Goal: Information Seeking & Learning: Learn about a topic

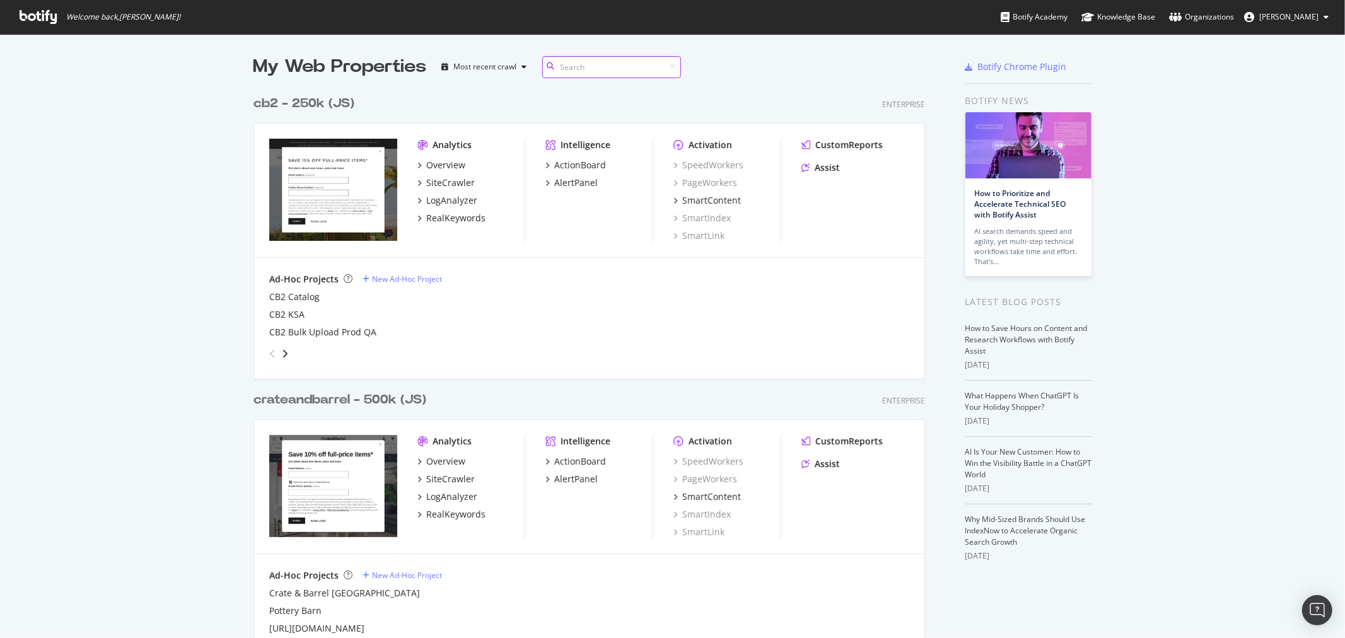
scroll to position [1320, 671]
click at [461, 514] on div "RealKeywords" at bounding box center [455, 514] width 59 height 13
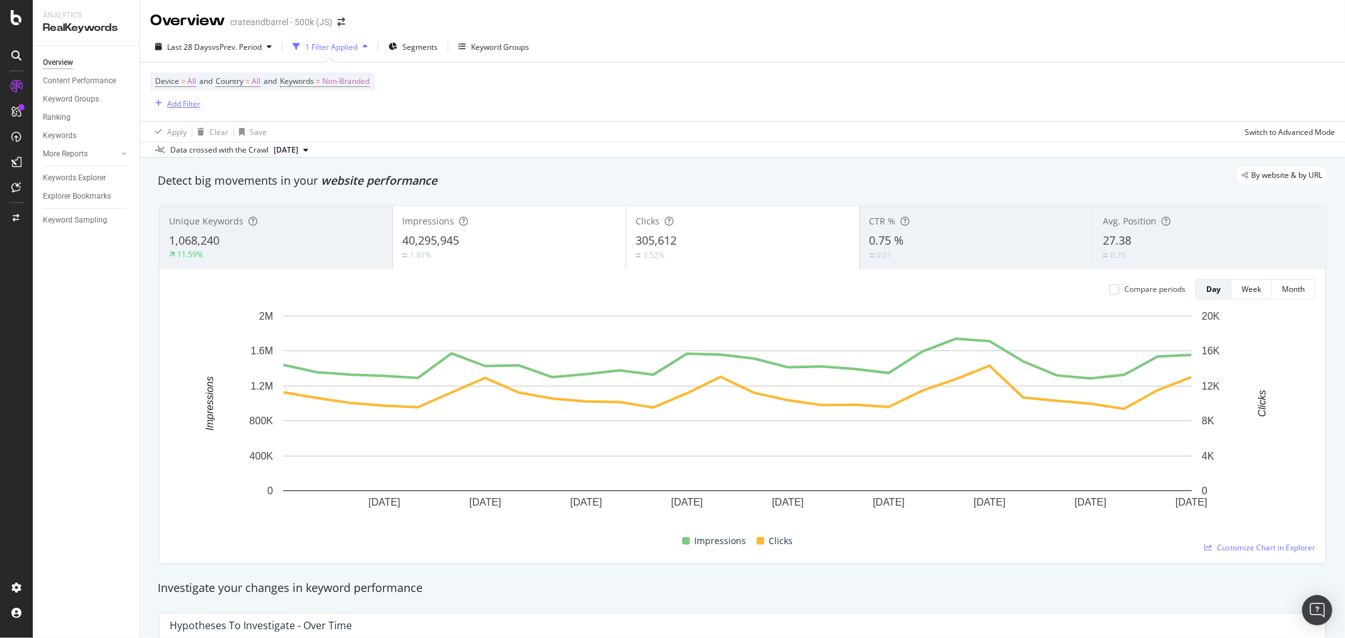
click at [160, 109] on div "Add Filter" at bounding box center [175, 103] width 50 height 14
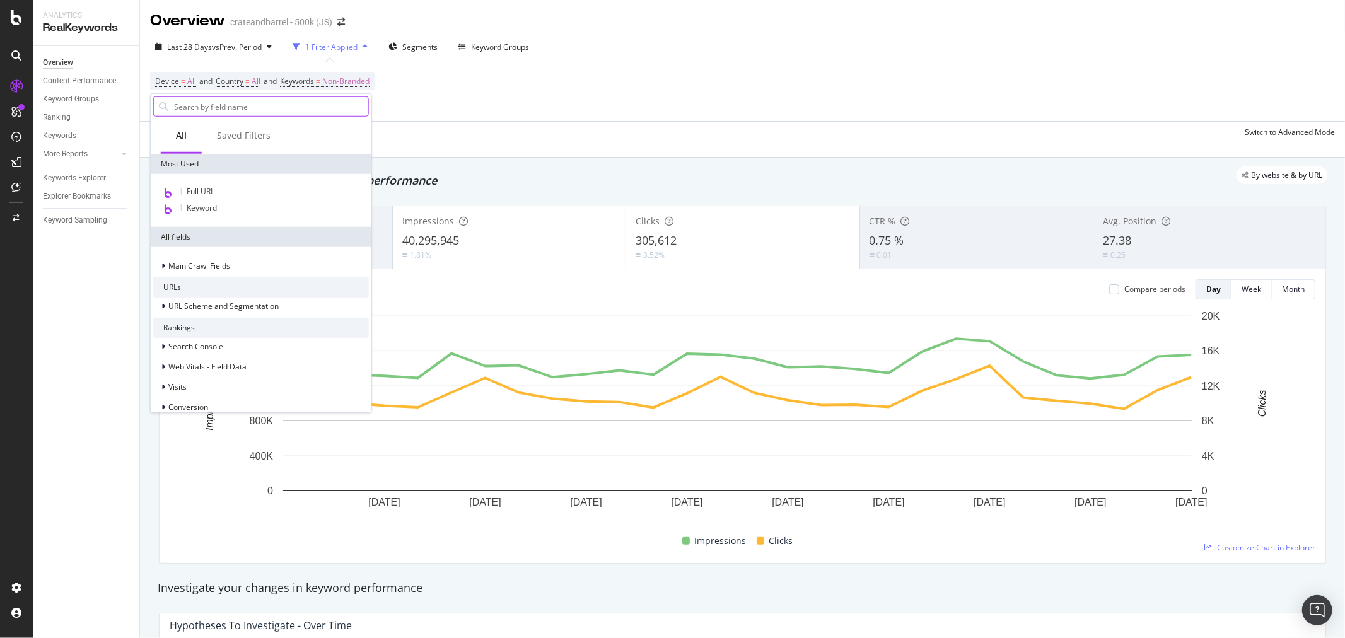
click at [173, 105] on input "text" at bounding box center [271, 106] width 196 height 19
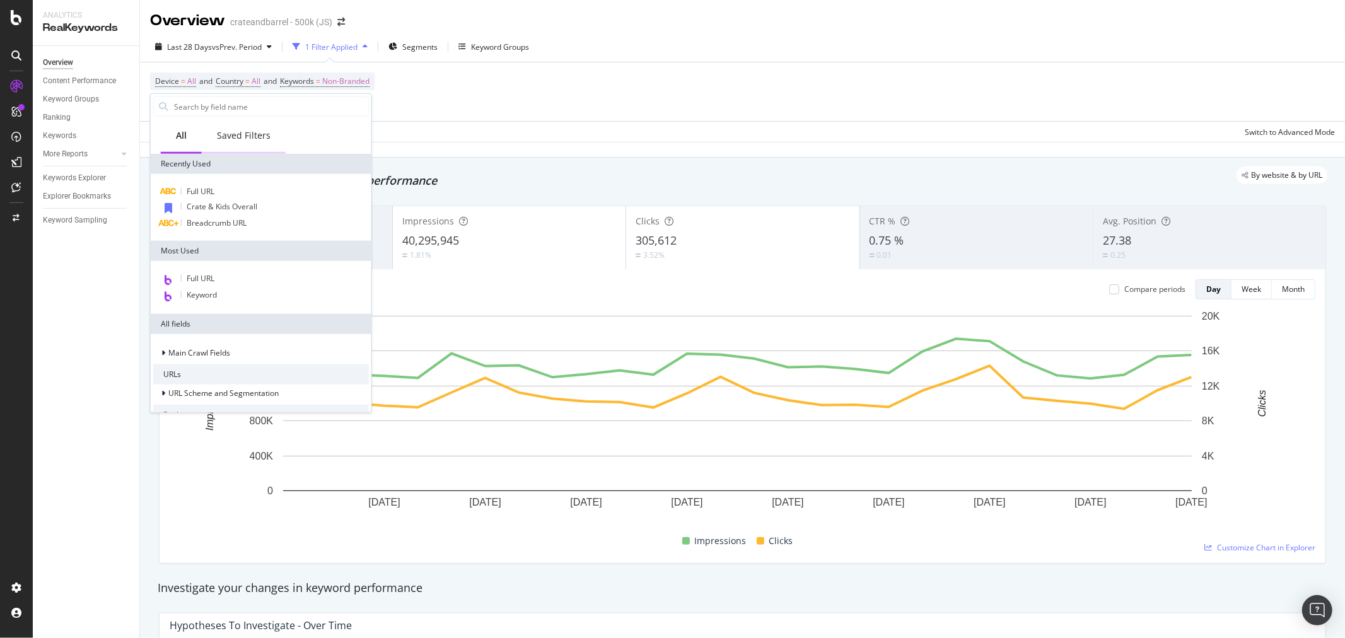
click at [236, 131] on div "Saved Filters" at bounding box center [244, 135] width 54 height 13
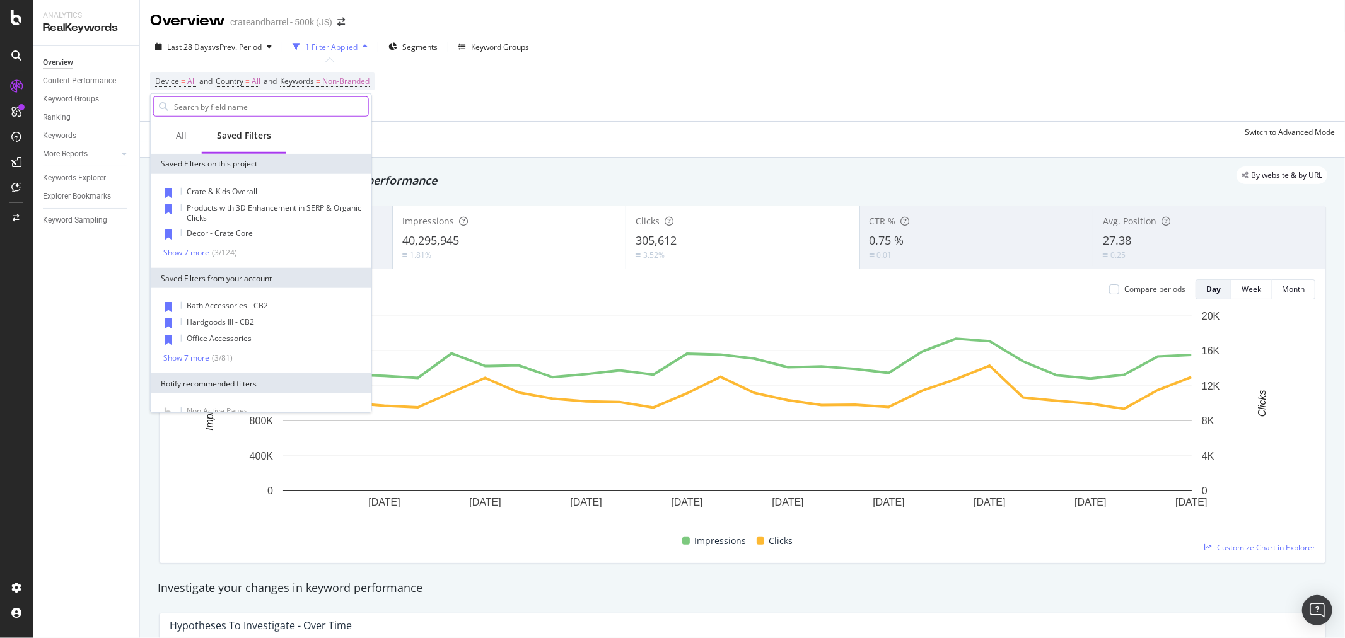
click at [245, 107] on input "text" at bounding box center [271, 106] width 196 height 19
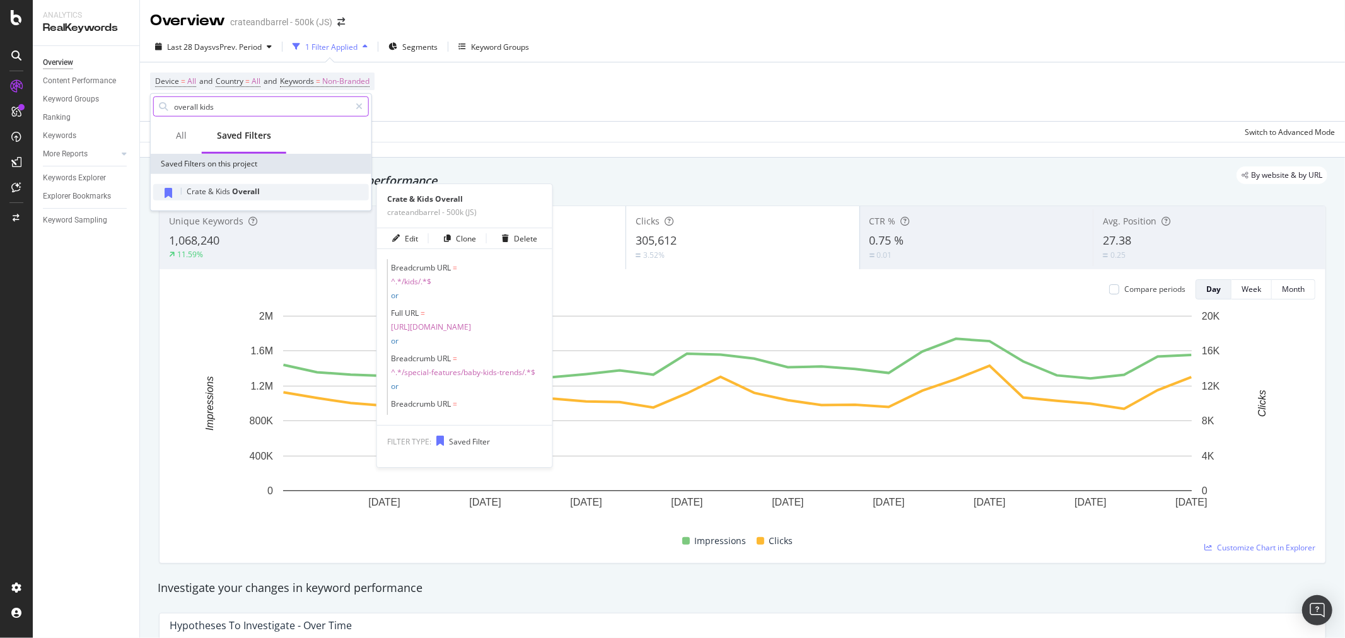
type input "overall kids"
click at [250, 196] on span "Overall" at bounding box center [246, 191] width 28 height 11
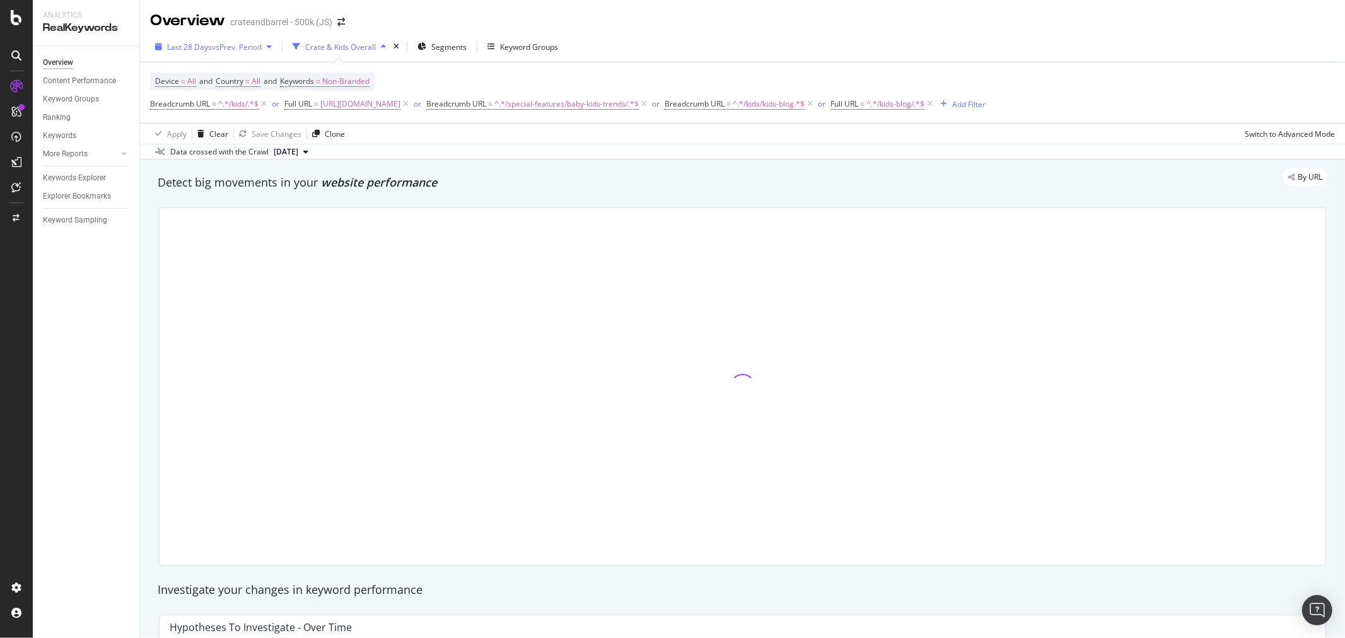
click at [235, 54] on div "Last 28 Days vs Prev. Period" at bounding box center [213, 46] width 127 height 19
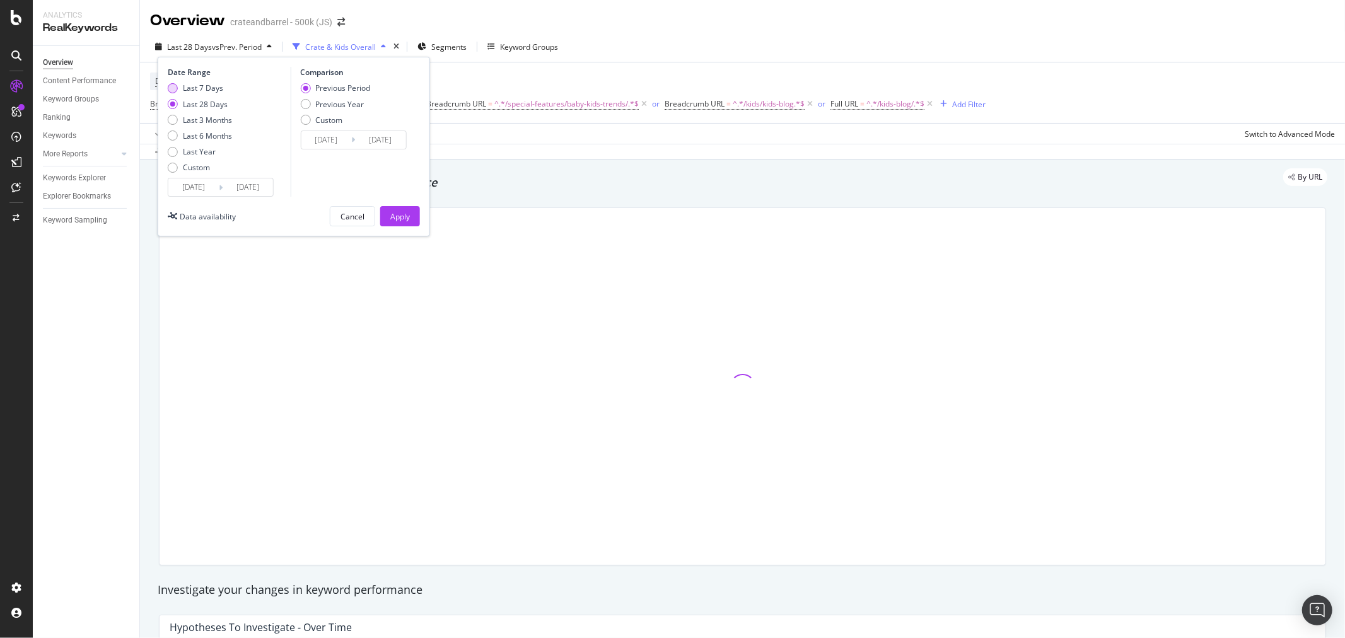
click at [171, 88] on div "Last 7 Days" at bounding box center [173, 88] width 10 height 10
type input "[DATE]"
click at [412, 221] on button "Apply" at bounding box center [400, 216] width 40 height 20
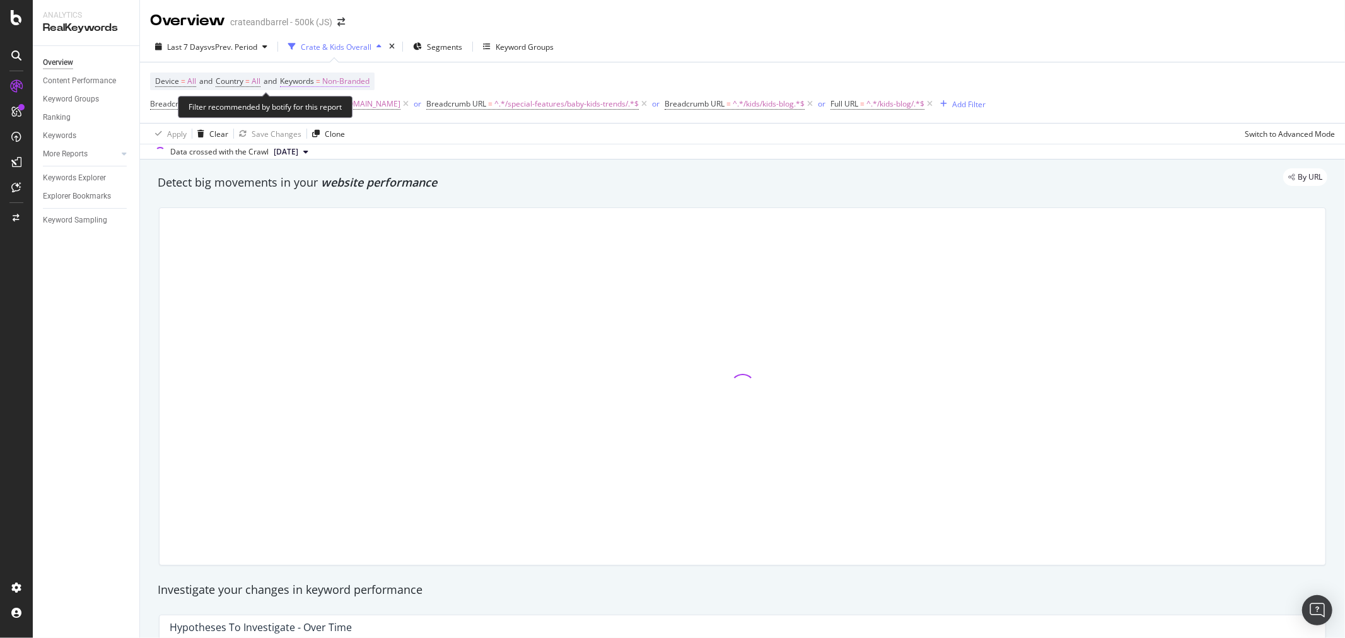
click at [368, 81] on span "Non-Branded" at bounding box center [345, 82] width 47 height 18
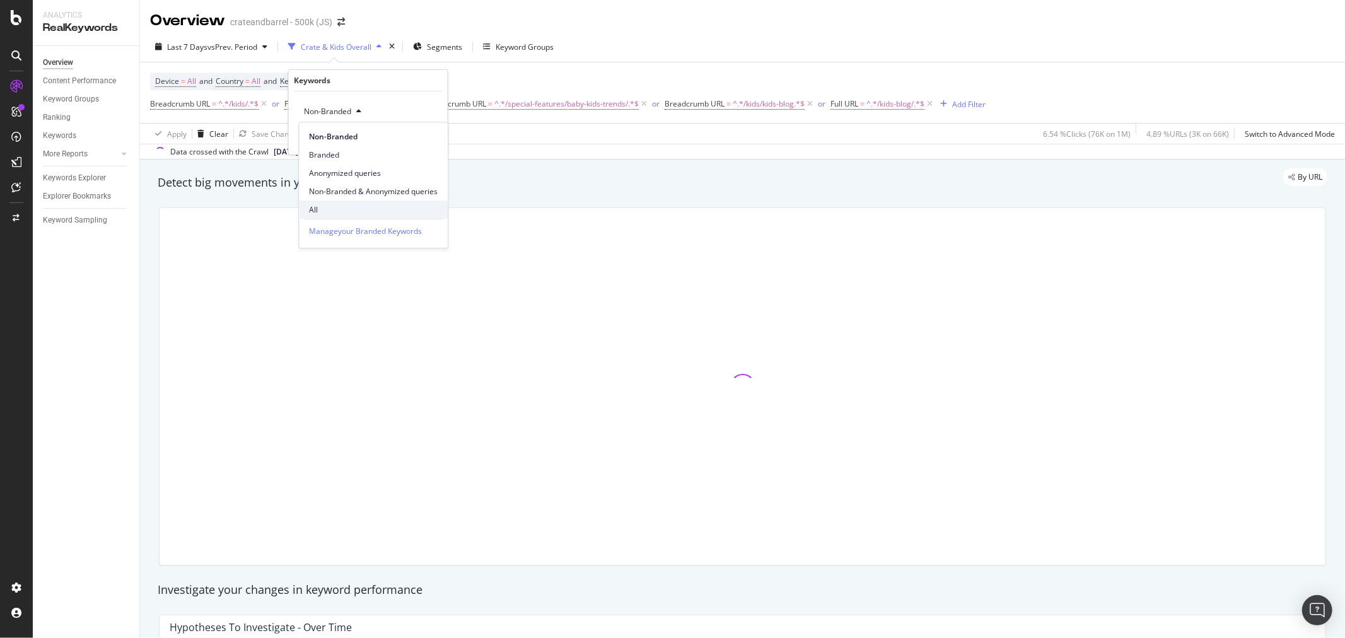
click at [329, 206] on span "All" at bounding box center [373, 209] width 129 height 11
click at [429, 139] on div "Apply" at bounding box center [428, 138] width 20 height 11
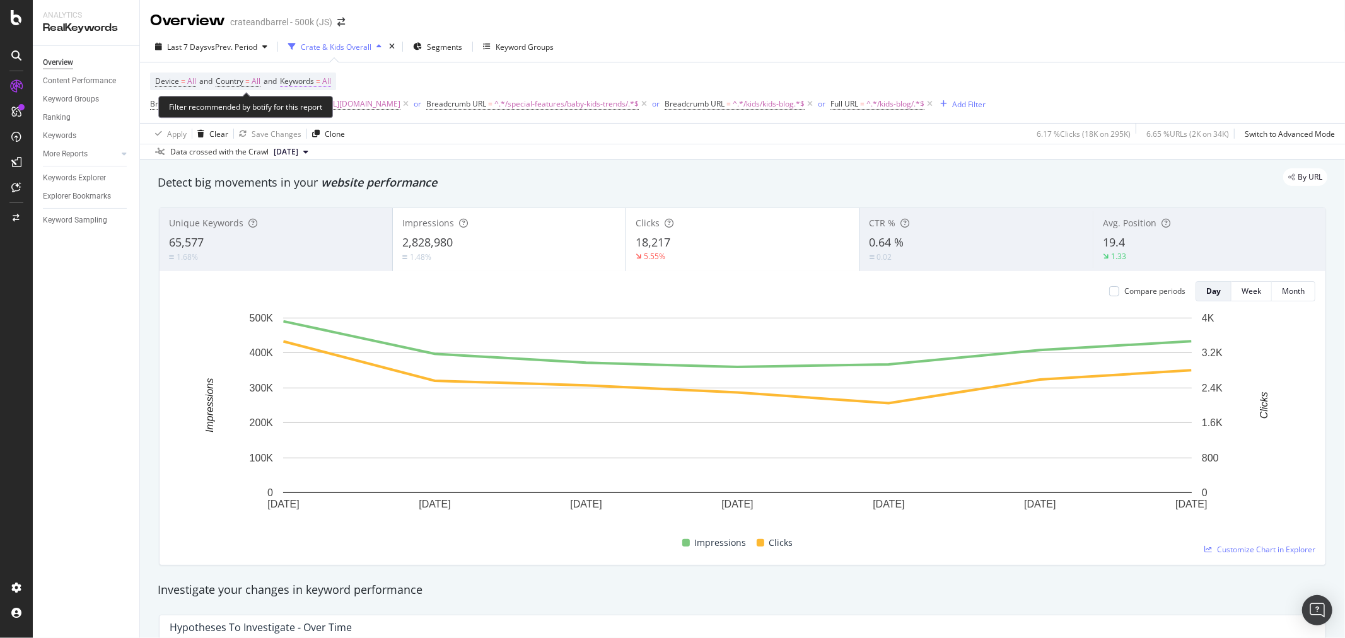
click at [320, 83] on span "=" at bounding box center [318, 81] width 4 height 11
click at [312, 118] on div "All" at bounding box center [313, 111] width 29 height 19
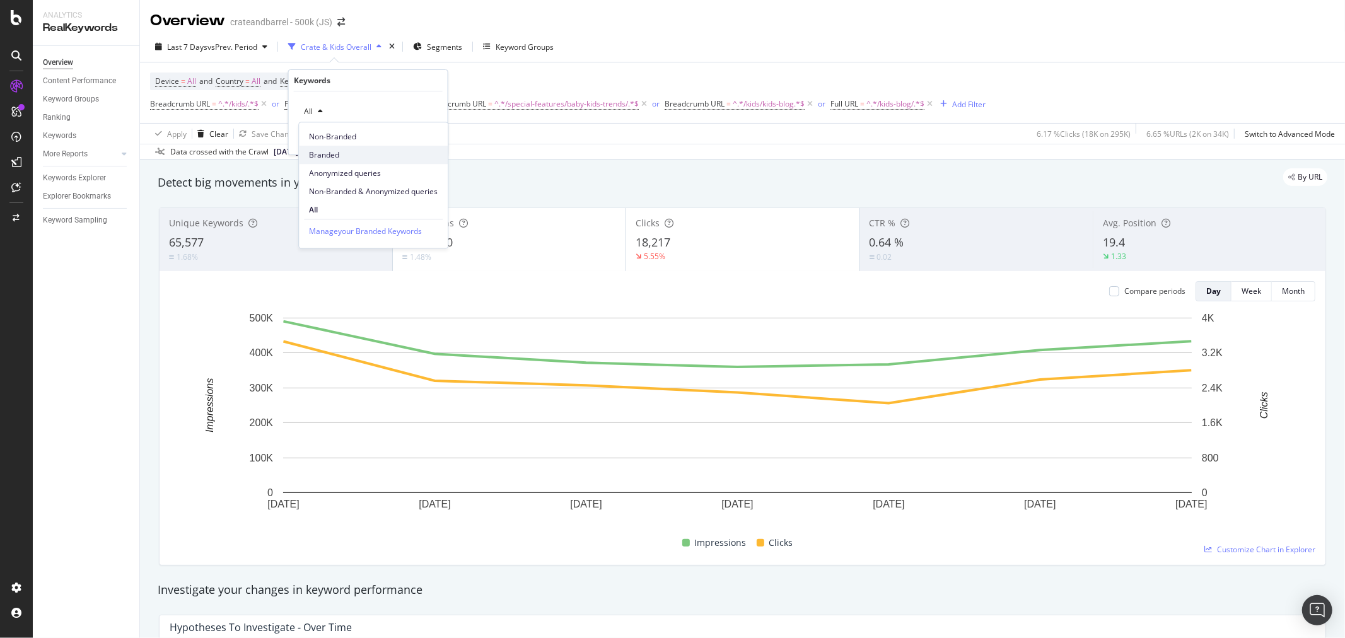
click at [326, 149] on span "Branded" at bounding box center [373, 154] width 129 height 11
drag, startPoint x: 429, startPoint y: 136, endPoint x: 1338, endPoint y: 408, distance: 948.6
click at [430, 136] on div "Apply" at bounding box center [428, 138] width 20 height 11
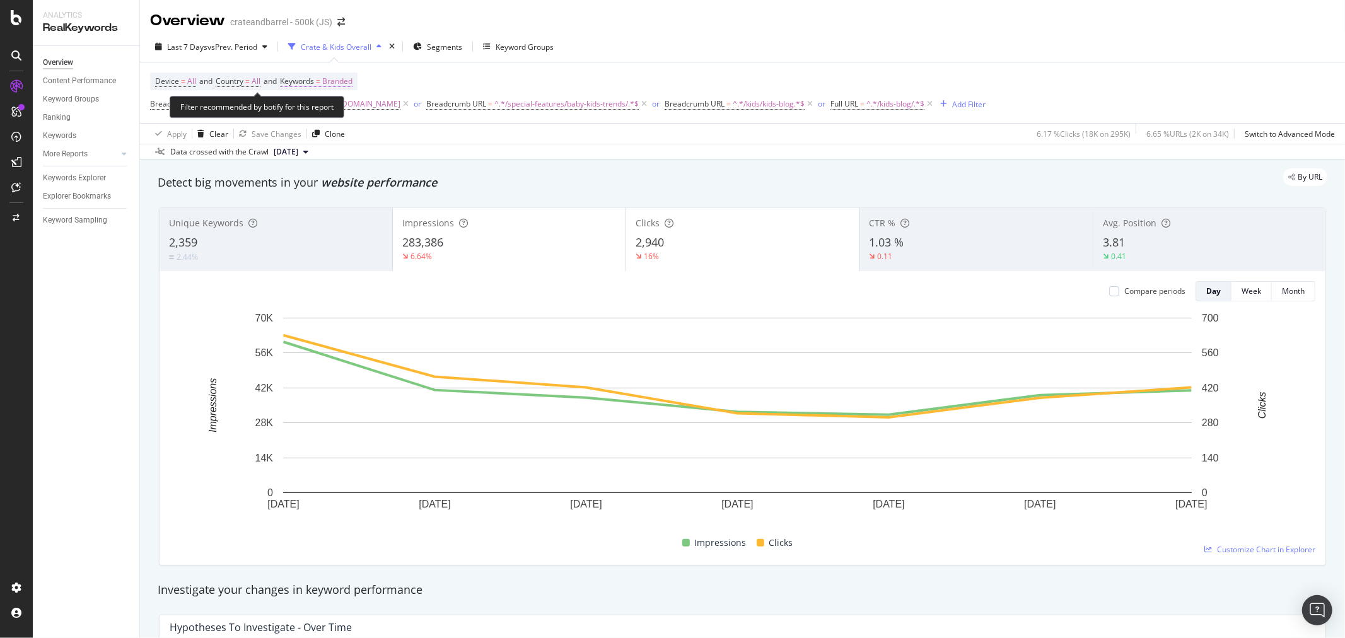
click at [343, 83] on span "Branded" at bounding box center [337, 82] width 30 height 18
click at [332, 117] on div "Branded" at bounding box center [324, 111] width 50 height 19
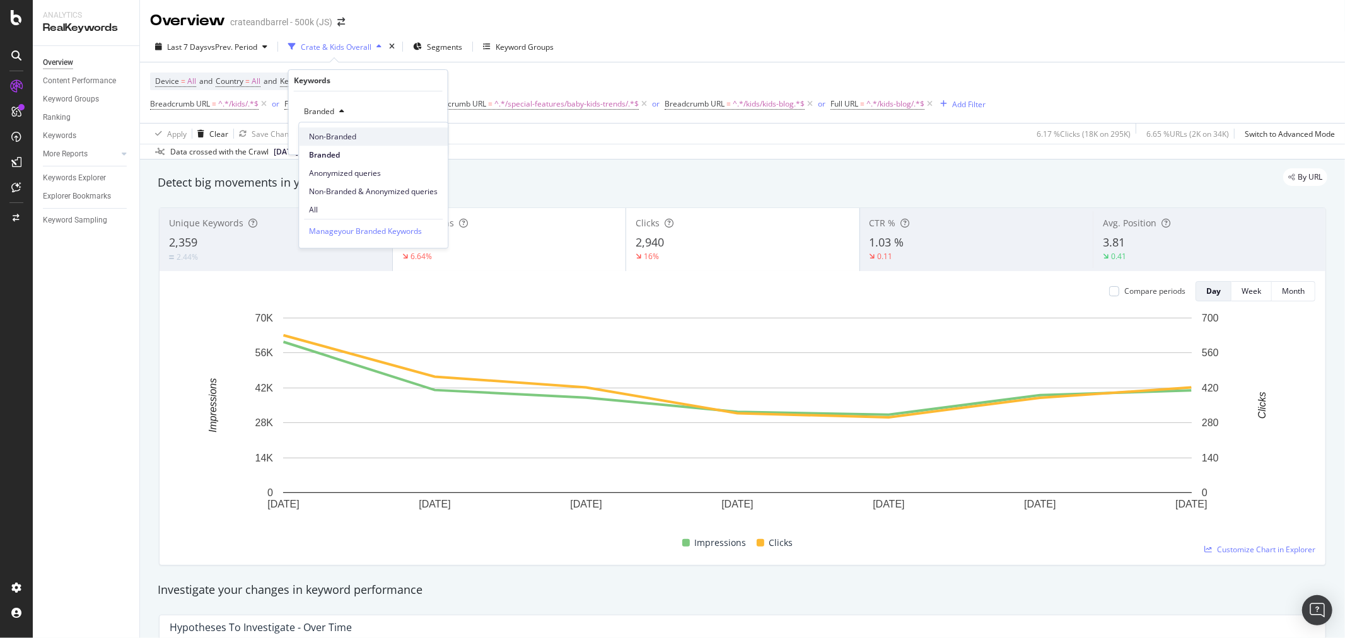
click at [333, 133] on span "Non-Branded" at bounding box center [373, 136] width 129 height 11
click at [431, 133] on div "Apply" at bounding box center [428, 138] width 20 height 11
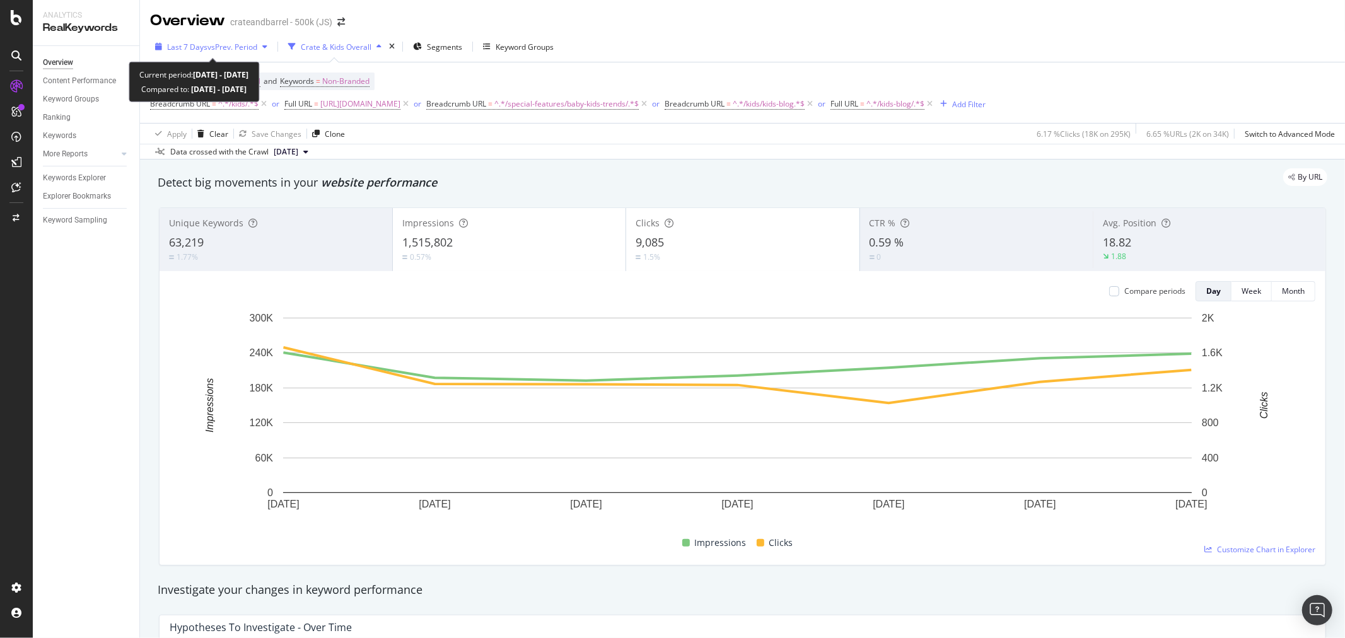
click at [248, 49] on span "vs Prev. Period" at bounding box center [232, 47] width 50 height 11
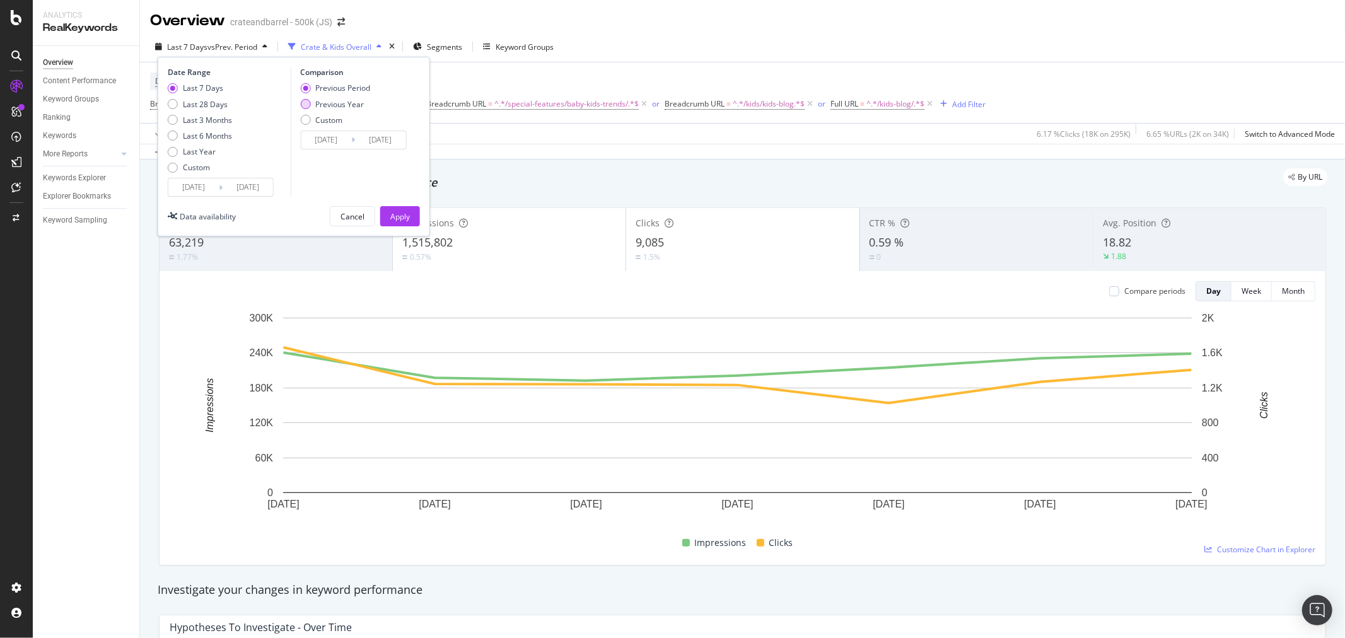
click at [300, 103] on div "Previous Year" at bounding box center [305, 104] width 10 height 10
type input "[DATE]"
click at [382, 221] on button "Apply" at bounding box center [400, 216] width 40 height 20
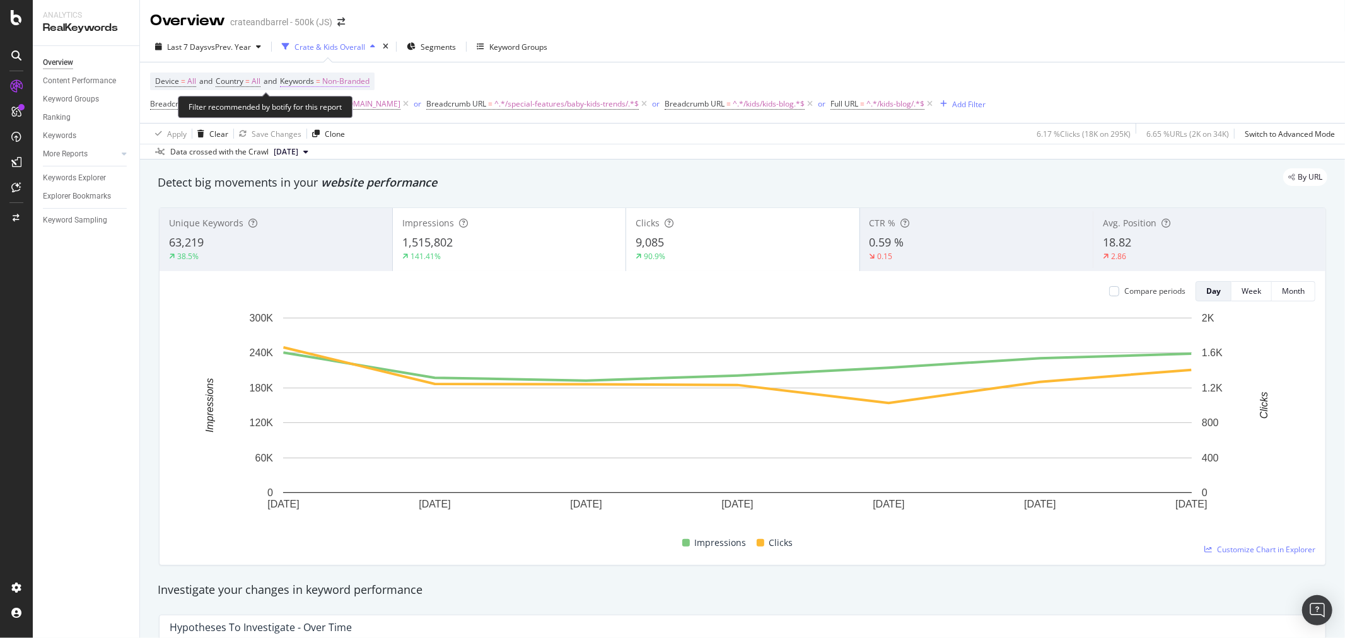
click at [356, 79] on span "Non-Branded" at bounding box center [345, 82] width 47 height 18
click at [341, 106] on span "Non-Branded" at bounding box center [325, 111] width 52 height 11
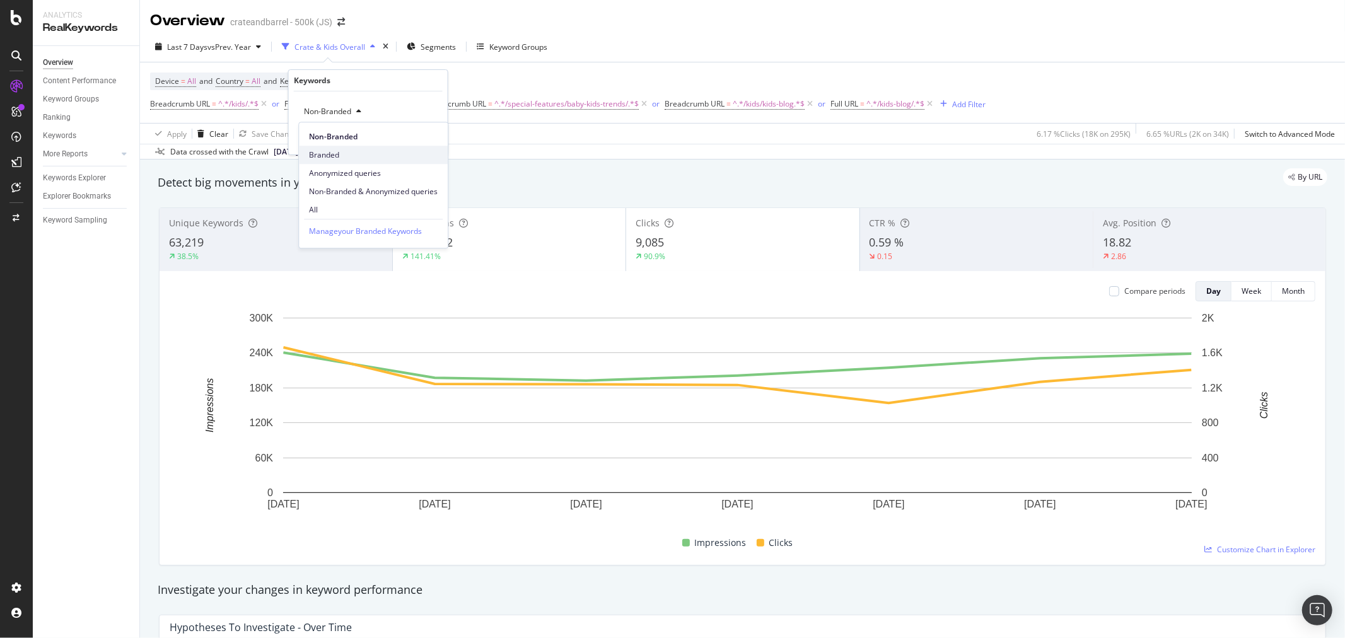
click at [330, 151] on span "Branded" at bounding box center [373, 154] width 129 height 11
click at [421, 136] on div "Apply" at bounding box center [428, 138] width 20 height 11
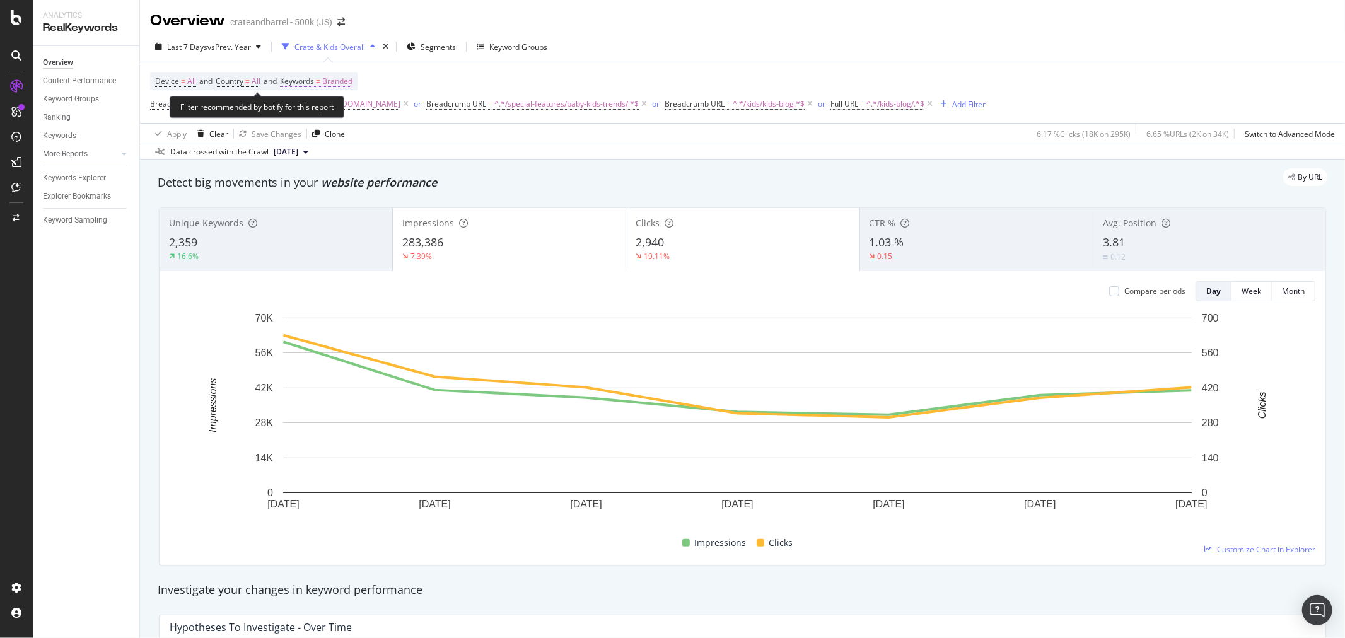
click at [337, 82] on span "Branded" at bounding box center [337, 82] width 30 height 18
click at [344, 111] on div "button" at bounding box center [341, 112] width 15 height 8
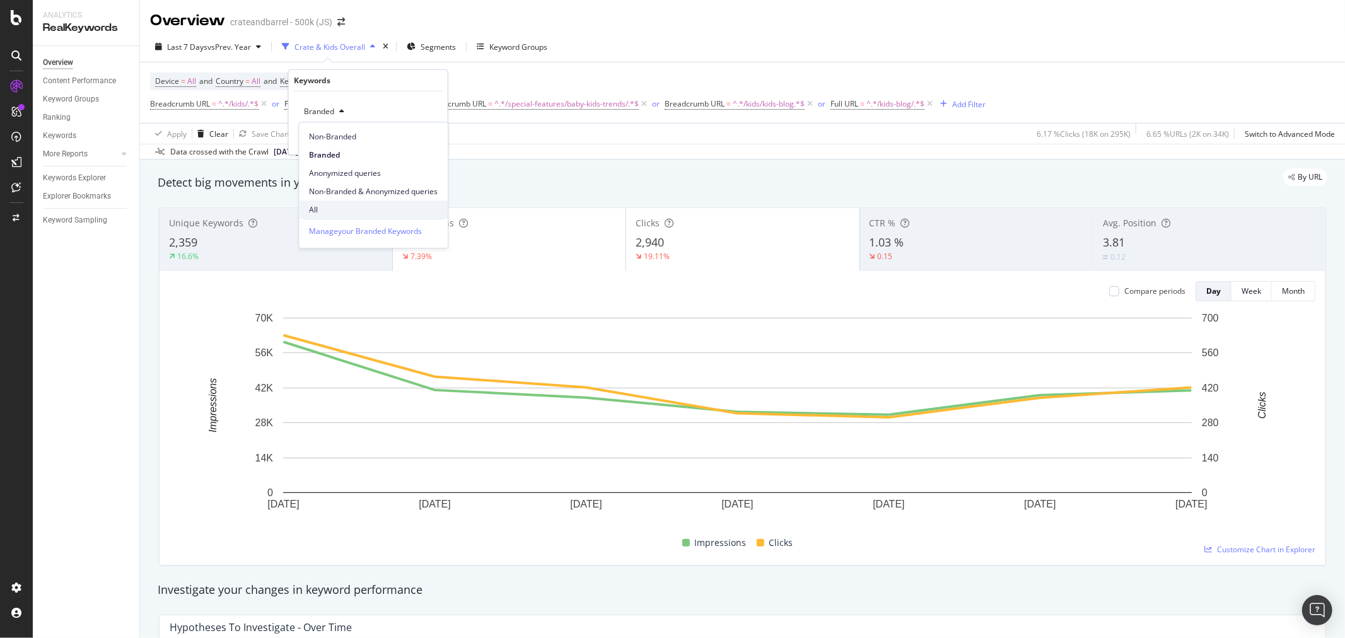
click at [339, 204] on span "All" at bounding box center [373, 209] width 129 height 11
click at [424, 140] on div "Apply" at bounding box center [428, 138] width 20 height 11
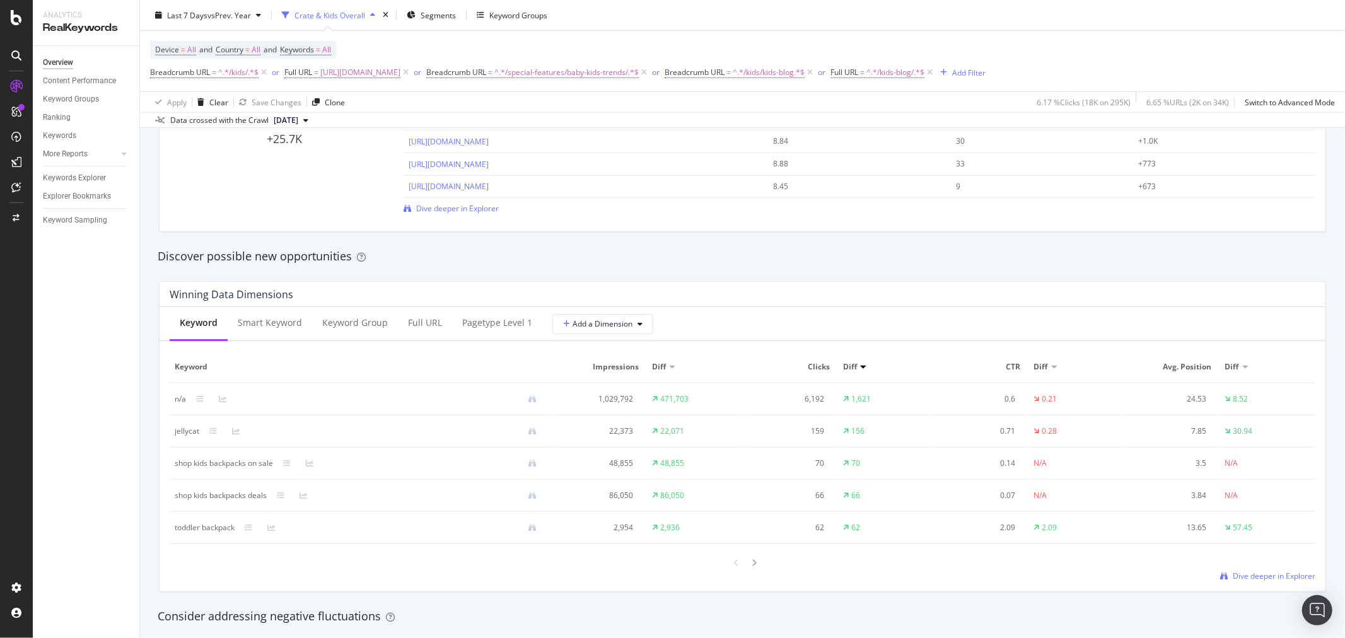
scroll to position [1121, 0]
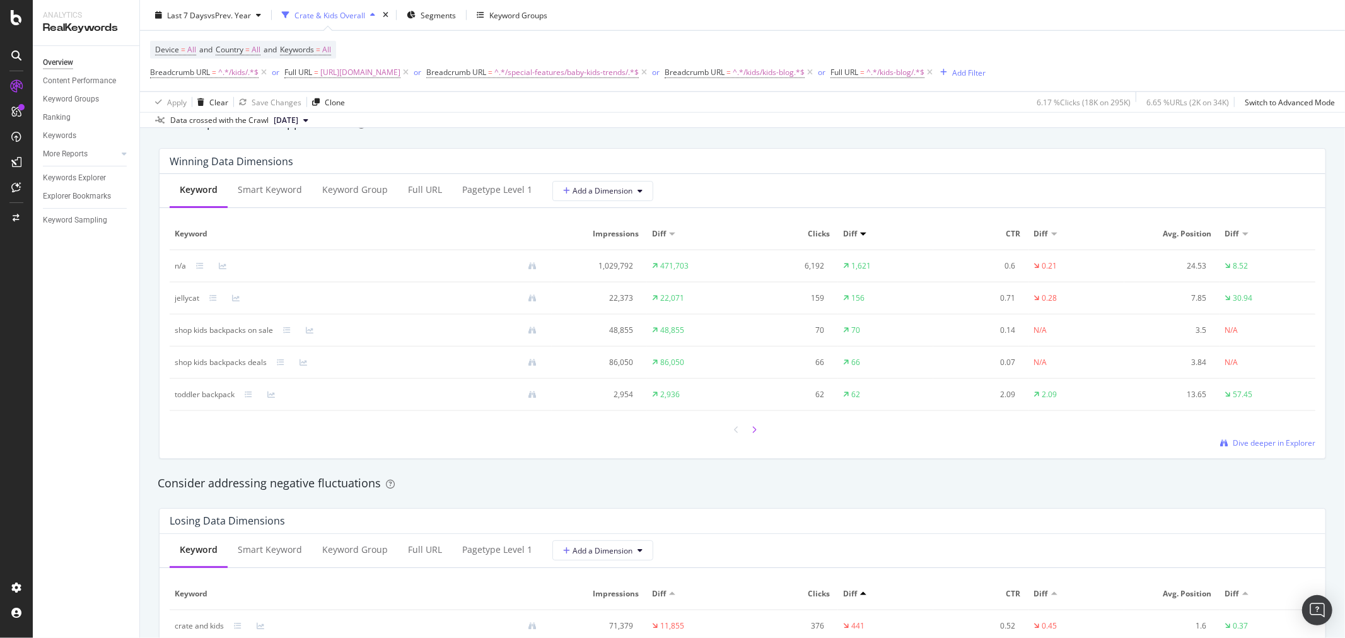
click at [752, 434] on icon at bounding box center [754, 430] width 5 height 8
